Goal: Browse casually

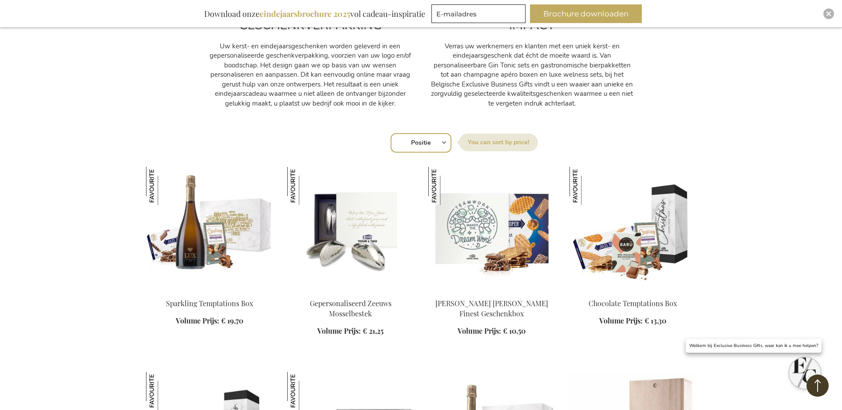
scroll to position [488, 0]
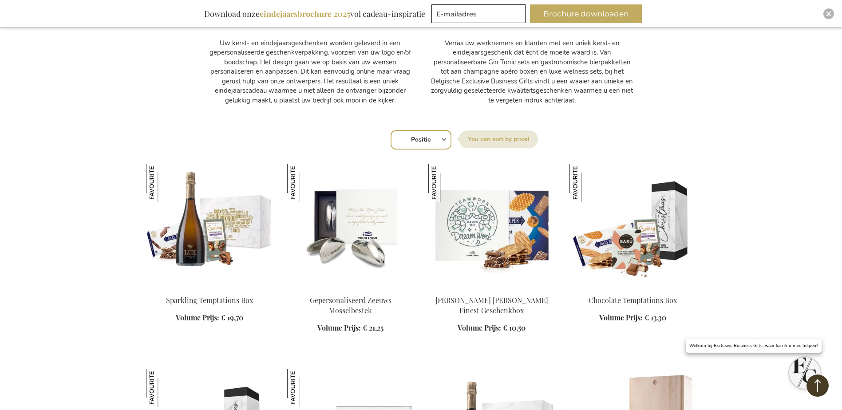
click at [442, 139] on div "Sorteer op Positie Best Sellers Meest bekeken Nieuw Biggest Saving Price: low t…" at bounding box center [420, 138] width 541 height 21
click at [444, 138] on div "Sorteer op Positie Best Sellers Meest bekeken Nieuw Biggest Saving Price: low t…" at bounding box center [420, 138] width 541 height 21
click at [642, 134] on div "Sorteer op Positie Best Sellers Meest bekeken Nieuw Biggest Saving Price: low t…" at bounding box center [420, 138] width 541 height 21
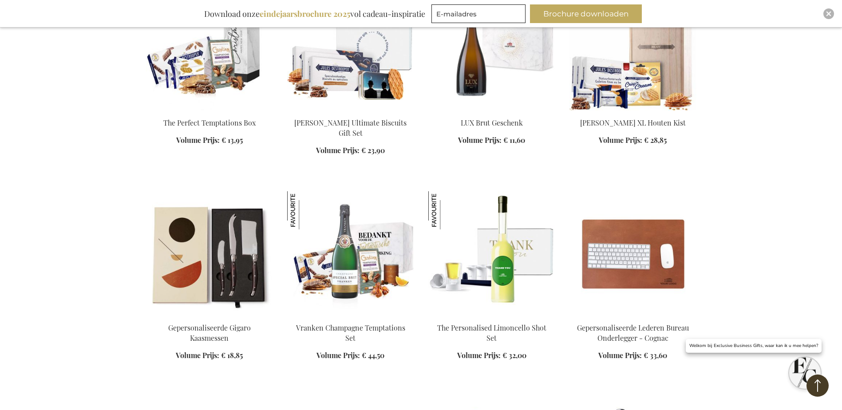
scroll to position [888, 0]
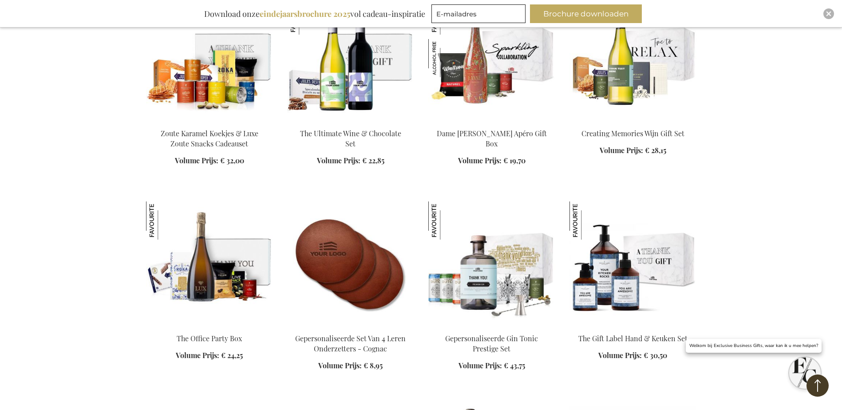
scroll to position [1287, 0]
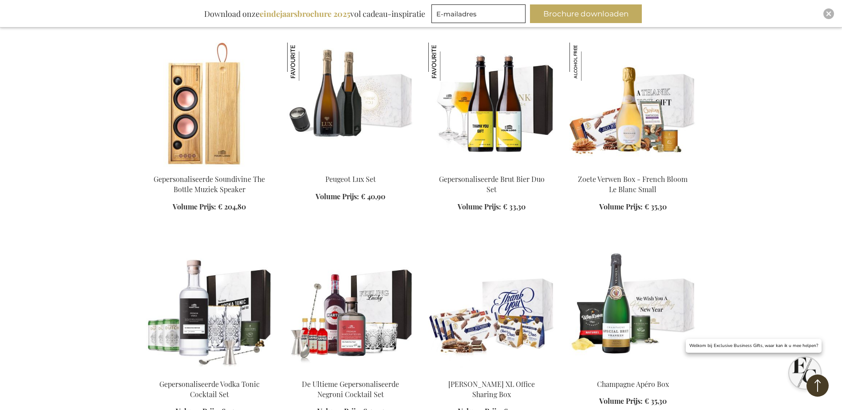
scroll to position [2263, 0]
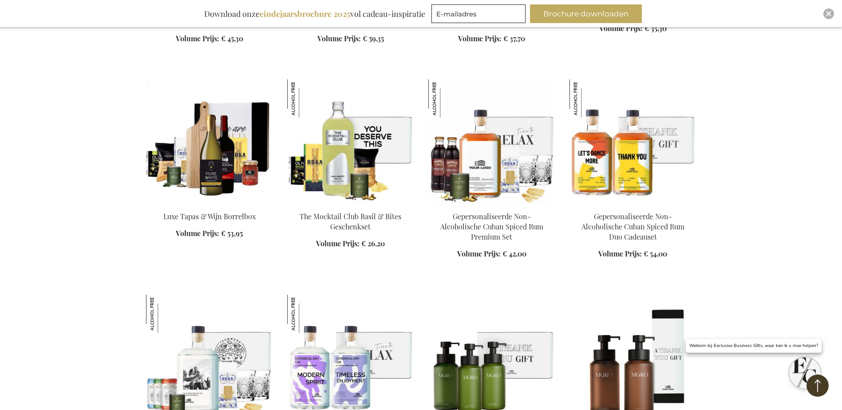
scroll to position [2663, 0]
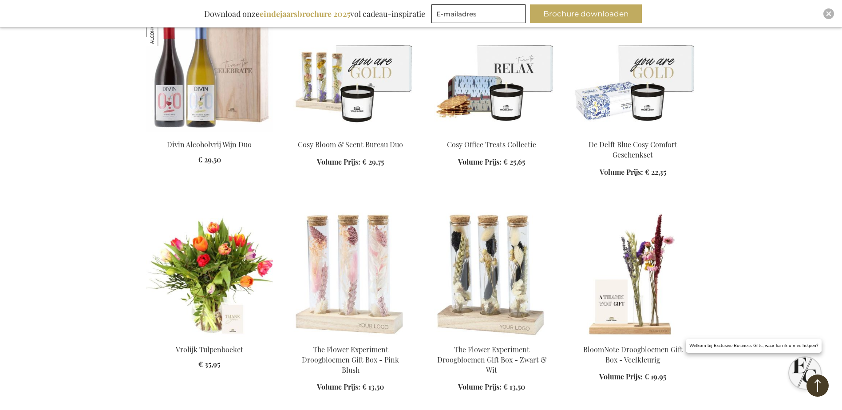
scroll to position [4837, 0]
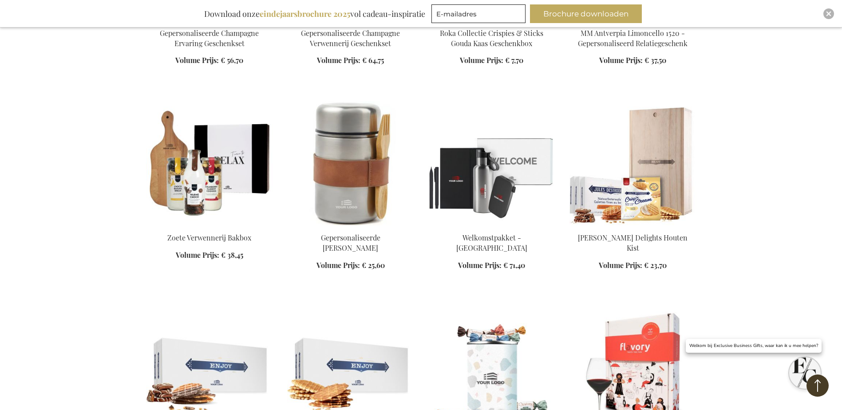
scroll to position [5459, 0]
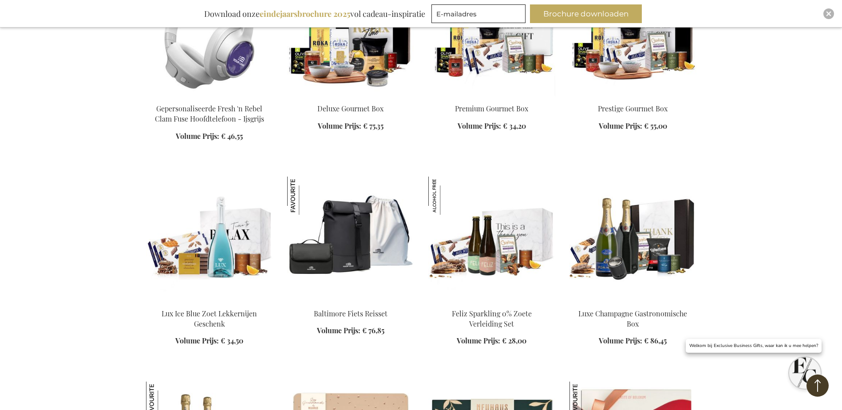
scroll to position [7145, 0]
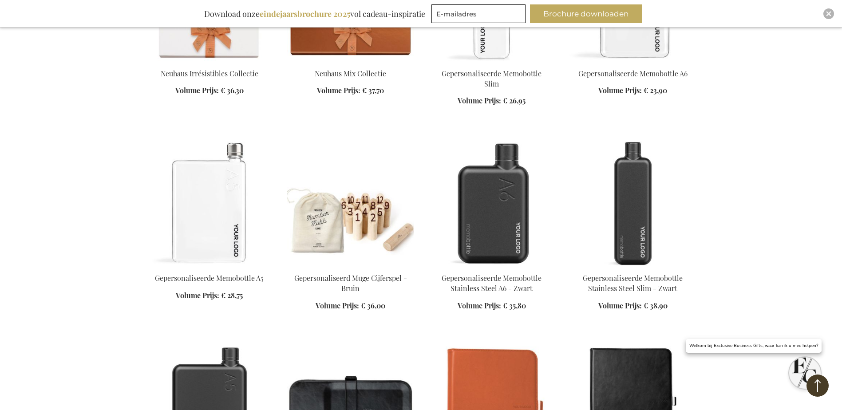
scroll to position [7766, 0]
